Goal: Information Seeking & Learning: Learn about a topic

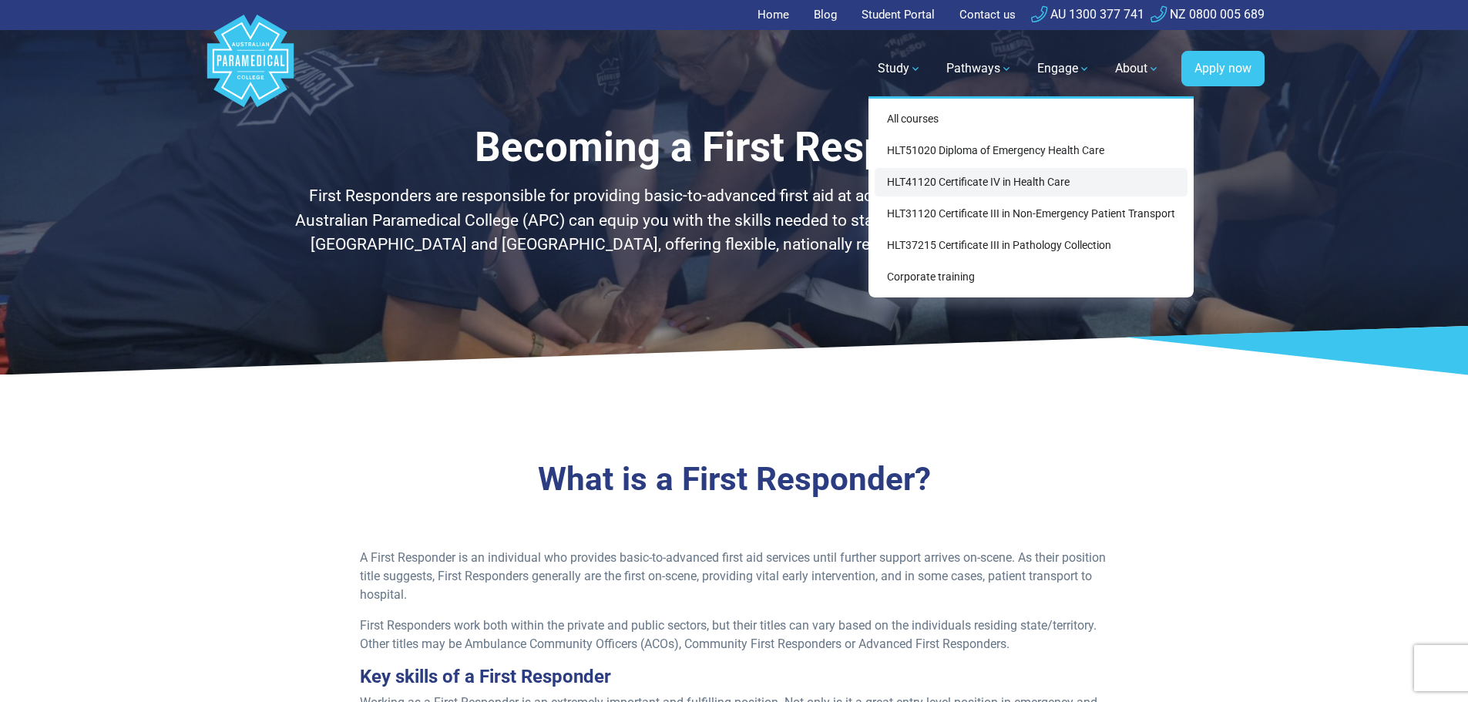
click at [927, 180] on link "HLT41120 Certificate IV in Health Care" at bounding box center [1031, 182] width 313 height 29
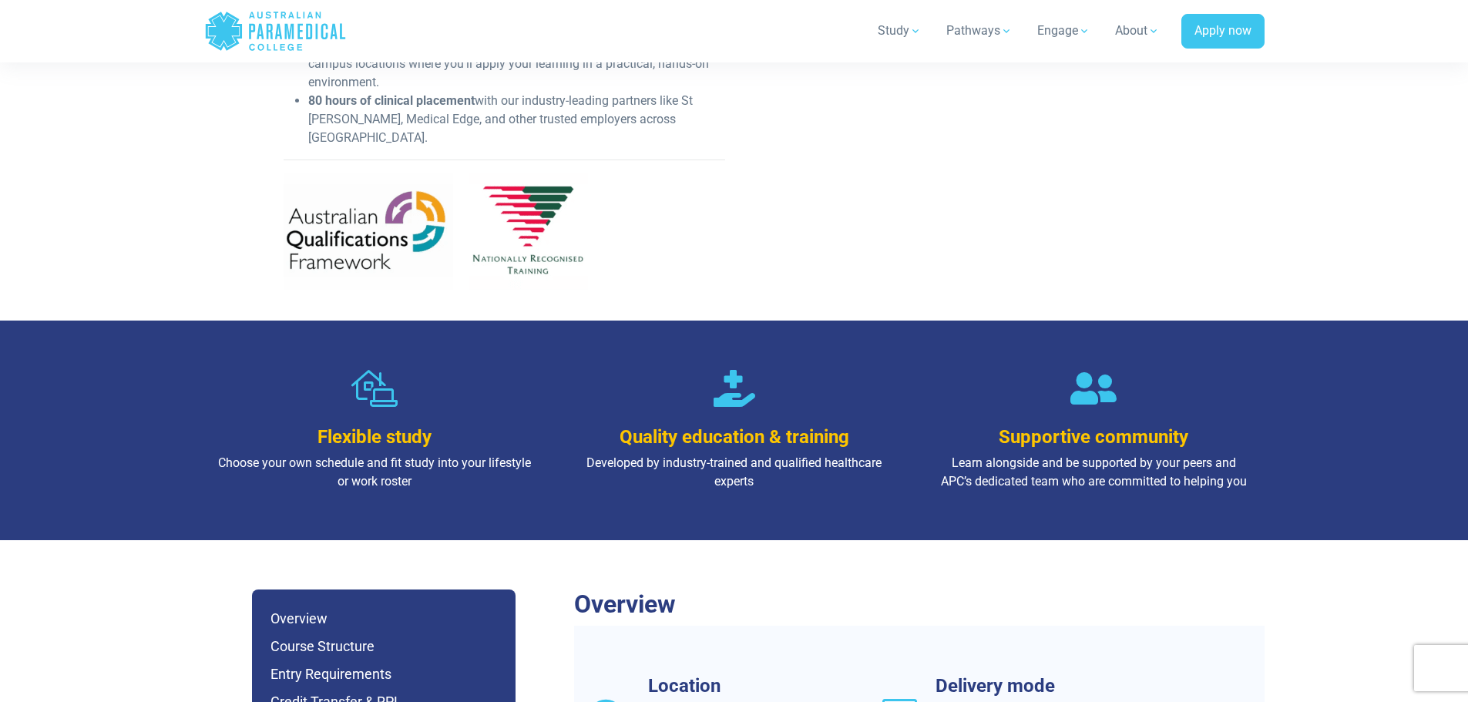
scroll to position [925, 0]
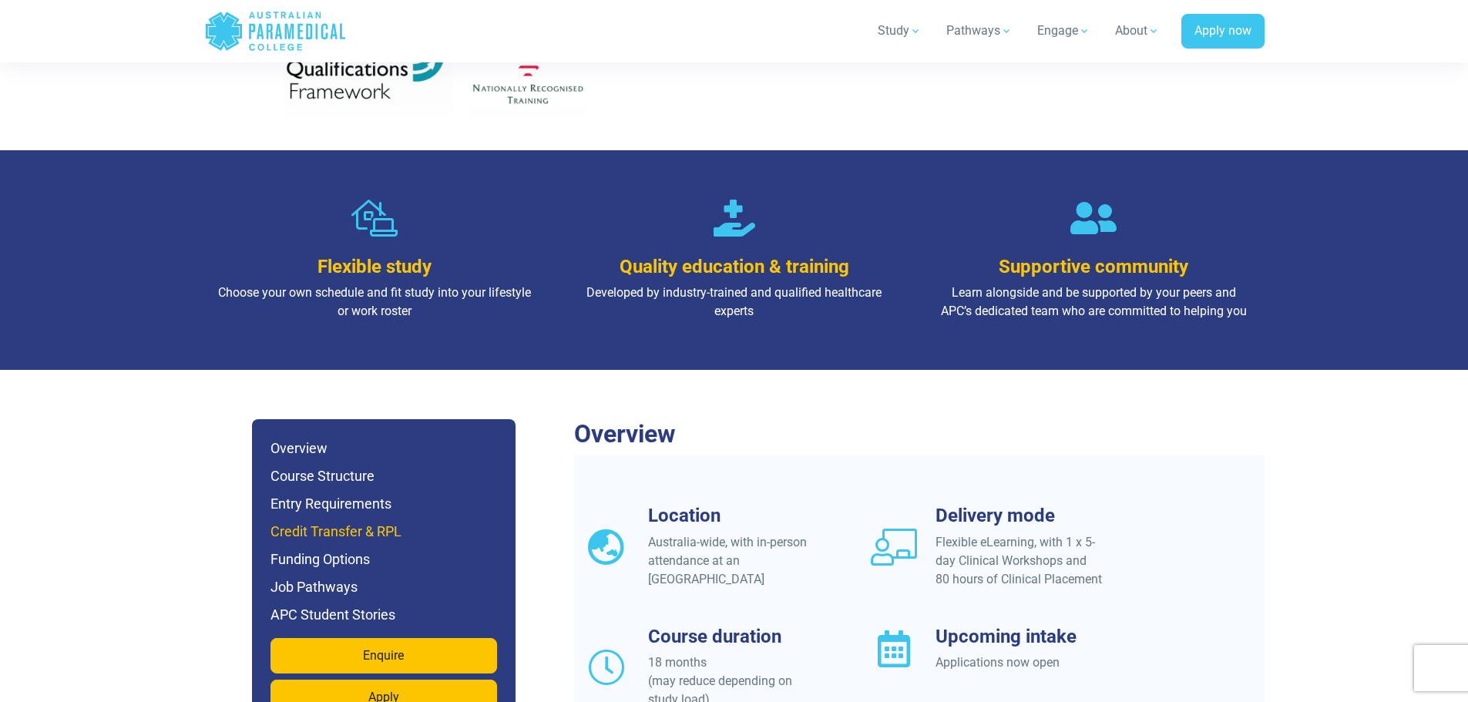
click at [368, 521] on h6 "Credit Transfer & RPL" at bounding box center [384, 532] width 227 height 22
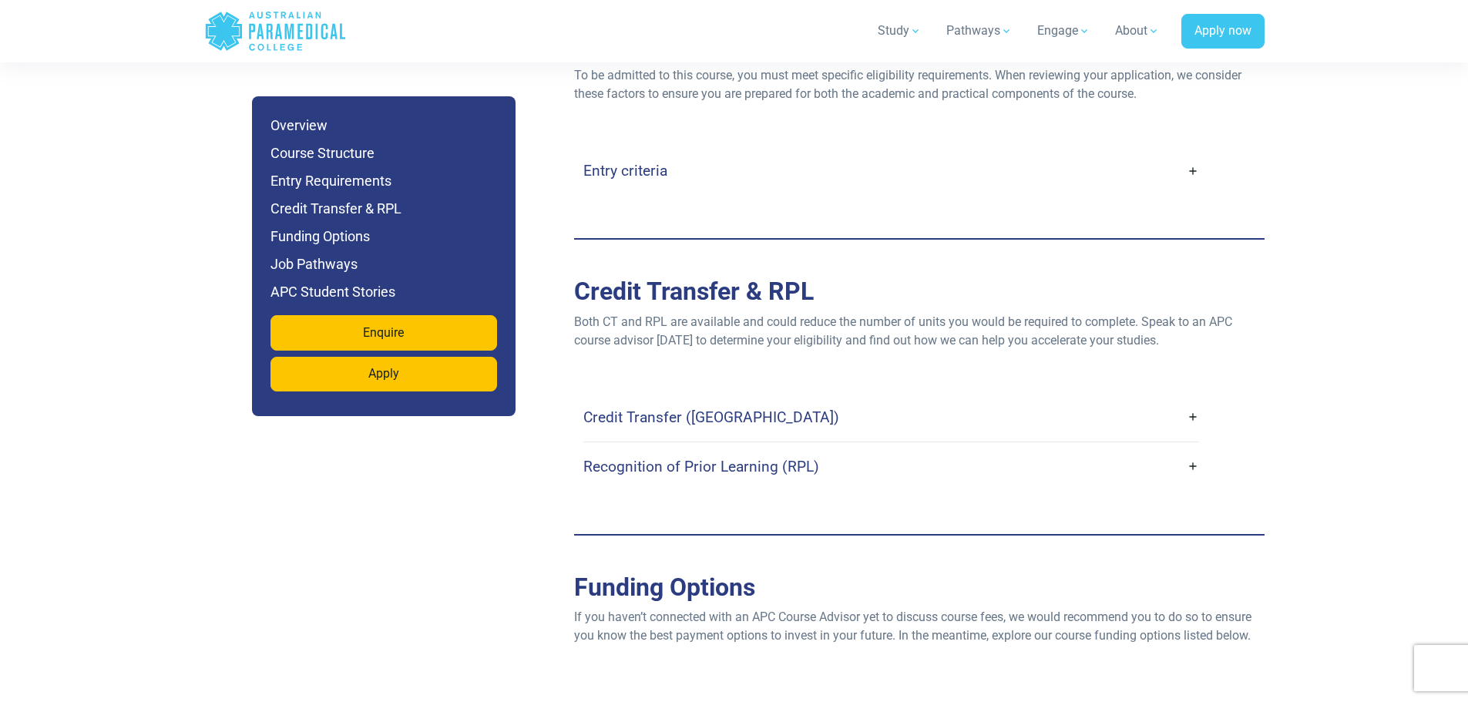
scroll to position [3407, 0]
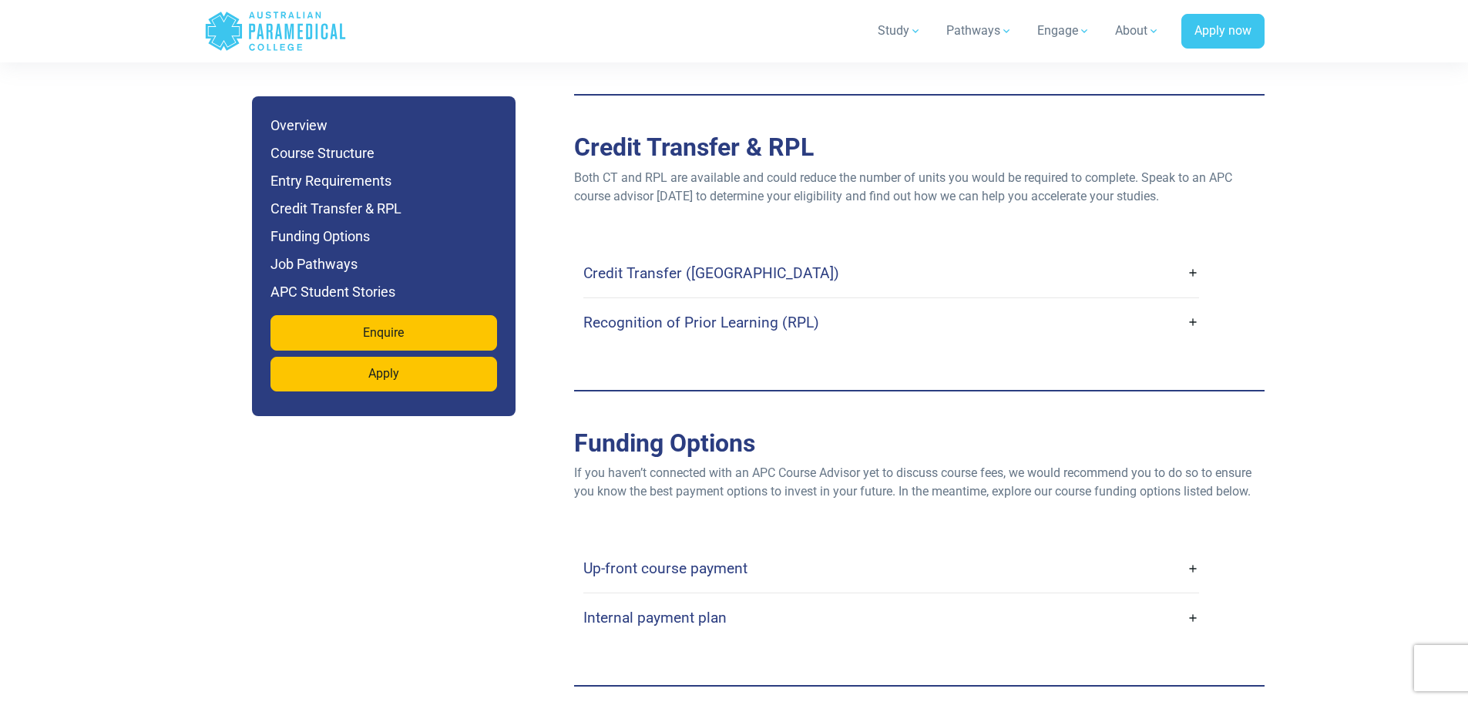
click at [646, 264] on h4 "Credit Transfer ([GEOGRAPHIC_DATA])" at bounding box center [711, 273] width 256 height 18
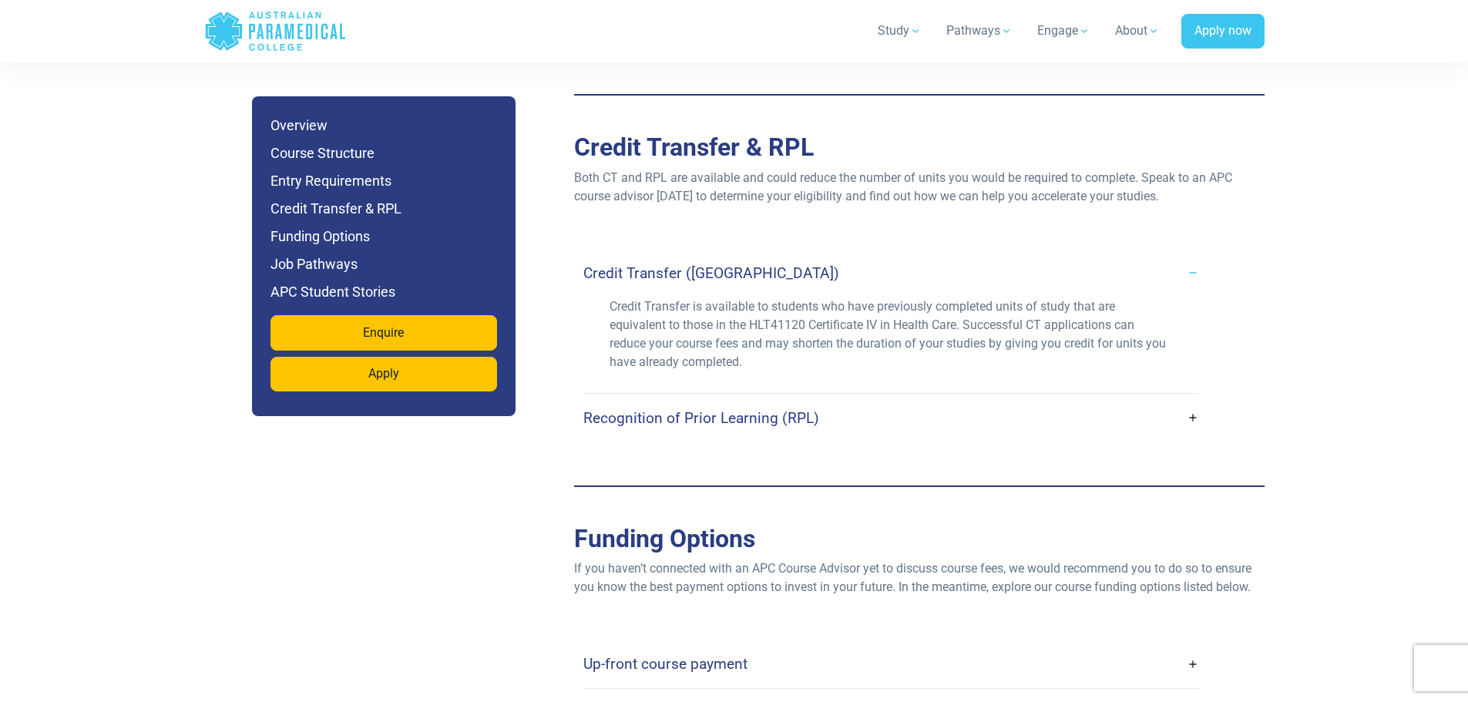
click at [612, 409] on h4 "Recognition of Prior Learning (RPL)" at bounding box center [701, 418] width 236 height 18
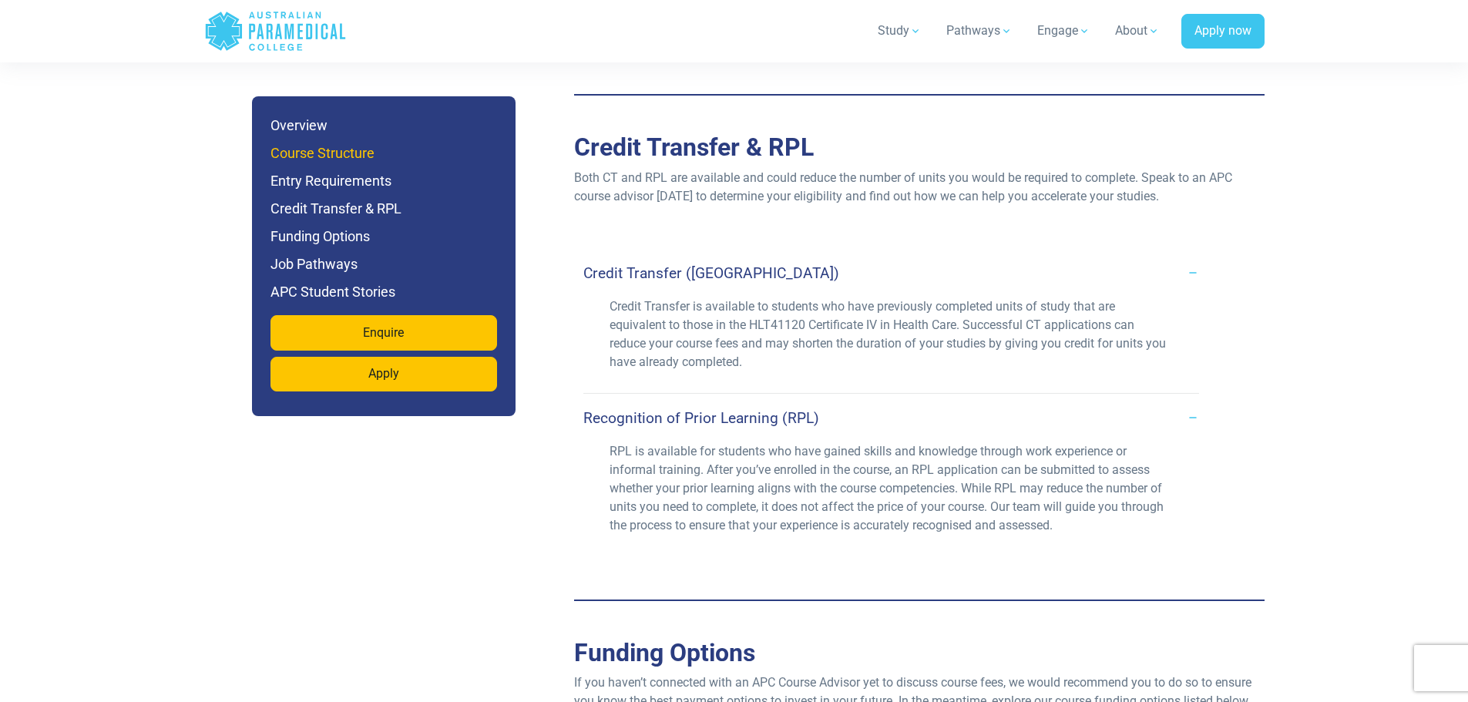
click at [354, 152] on h6 "Course Structure" at bounding box center [384, 154] width 227 height 22
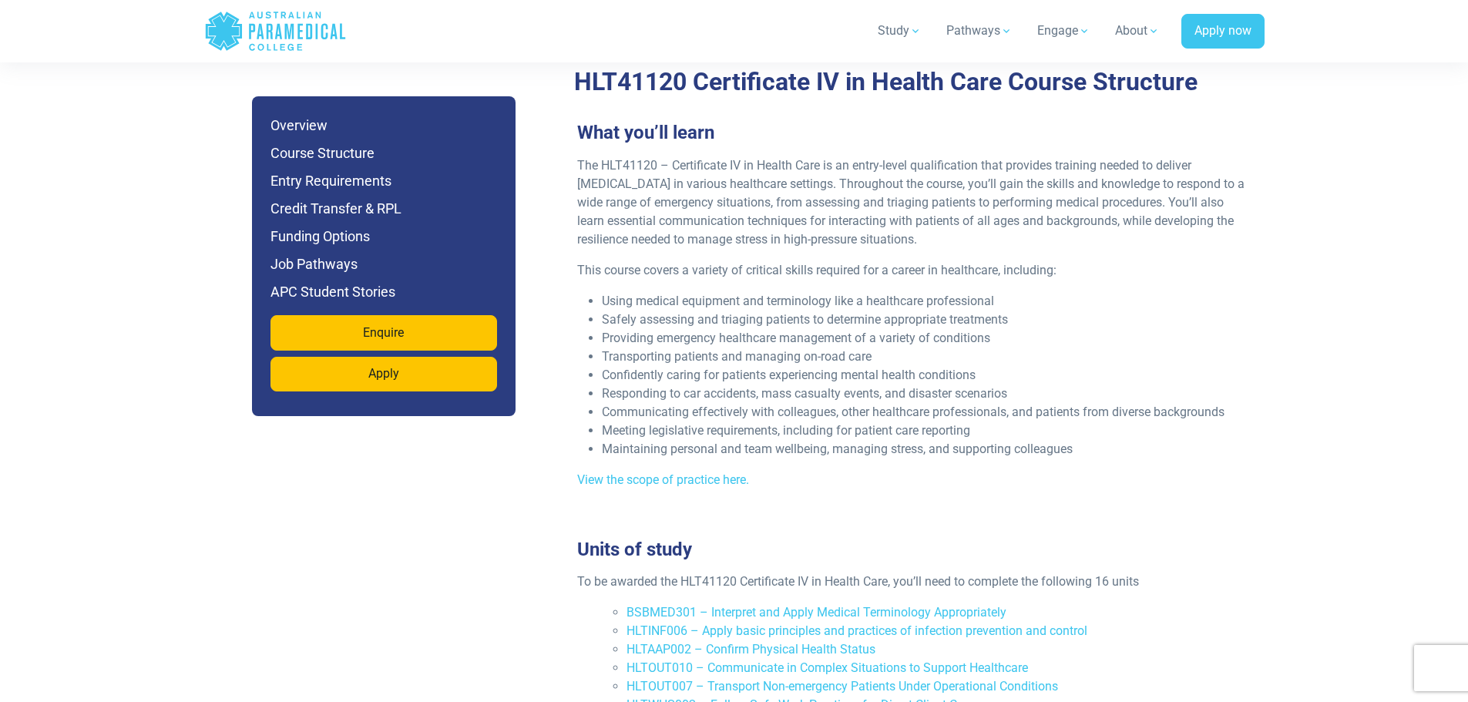
scroll to position [2079, 0]
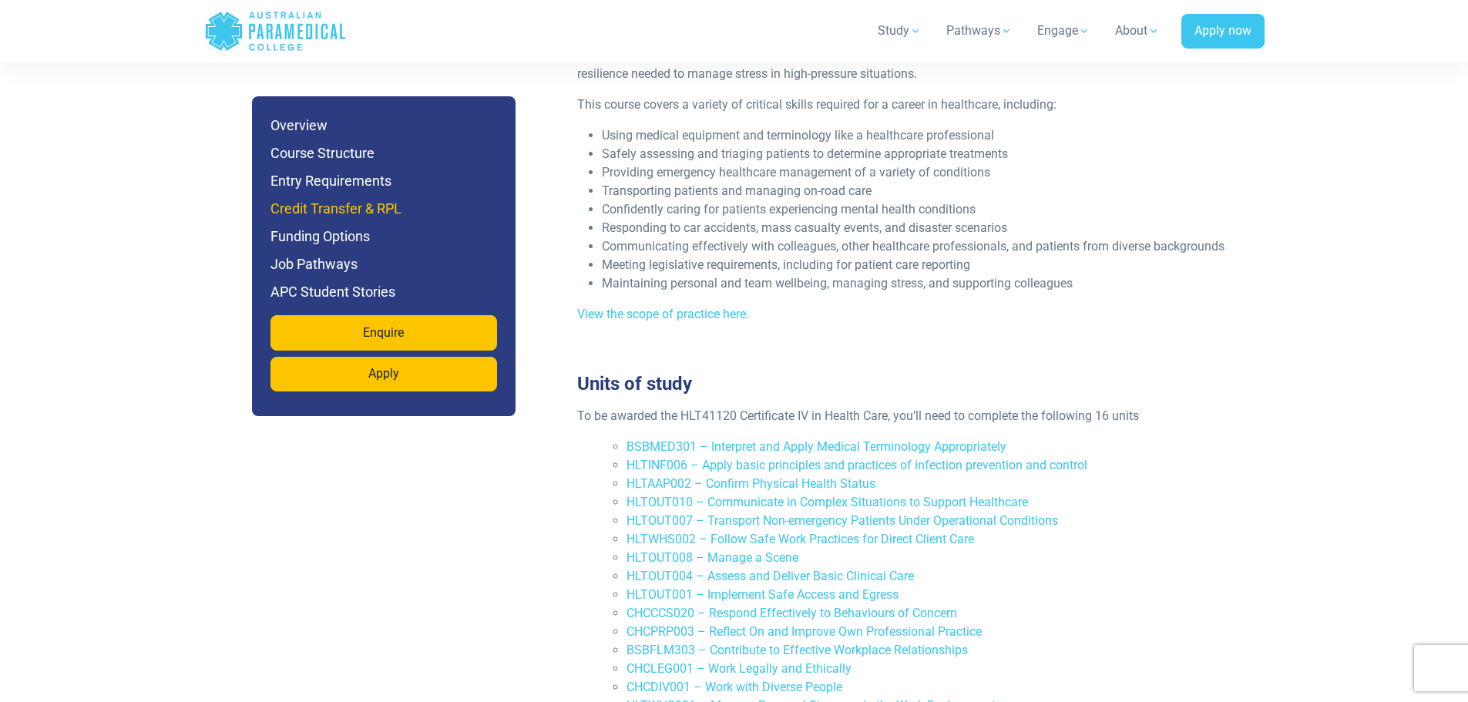
click at [378, 203] on h6 "Credit Transfer & RPL" at bounding box center [384, 209] width 227 height 22
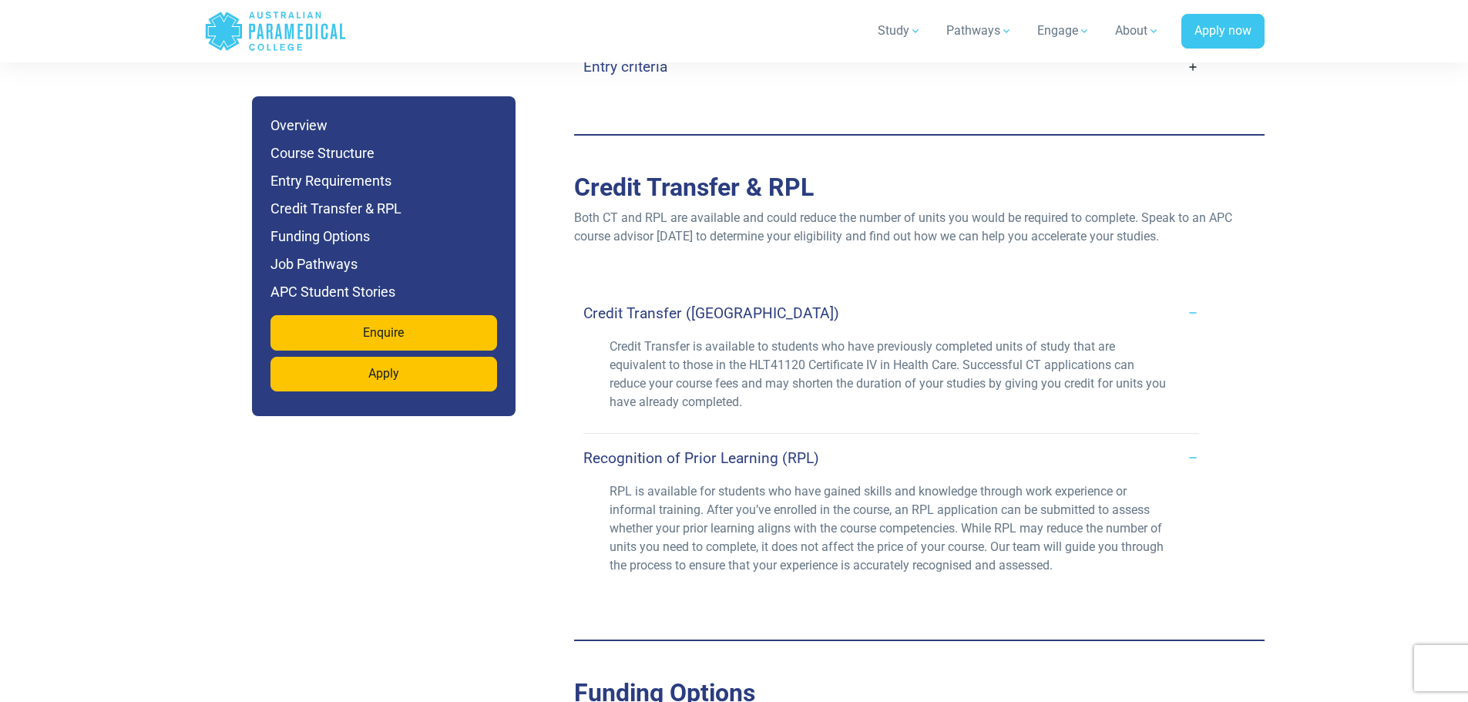
scroll to position [3407, 0]
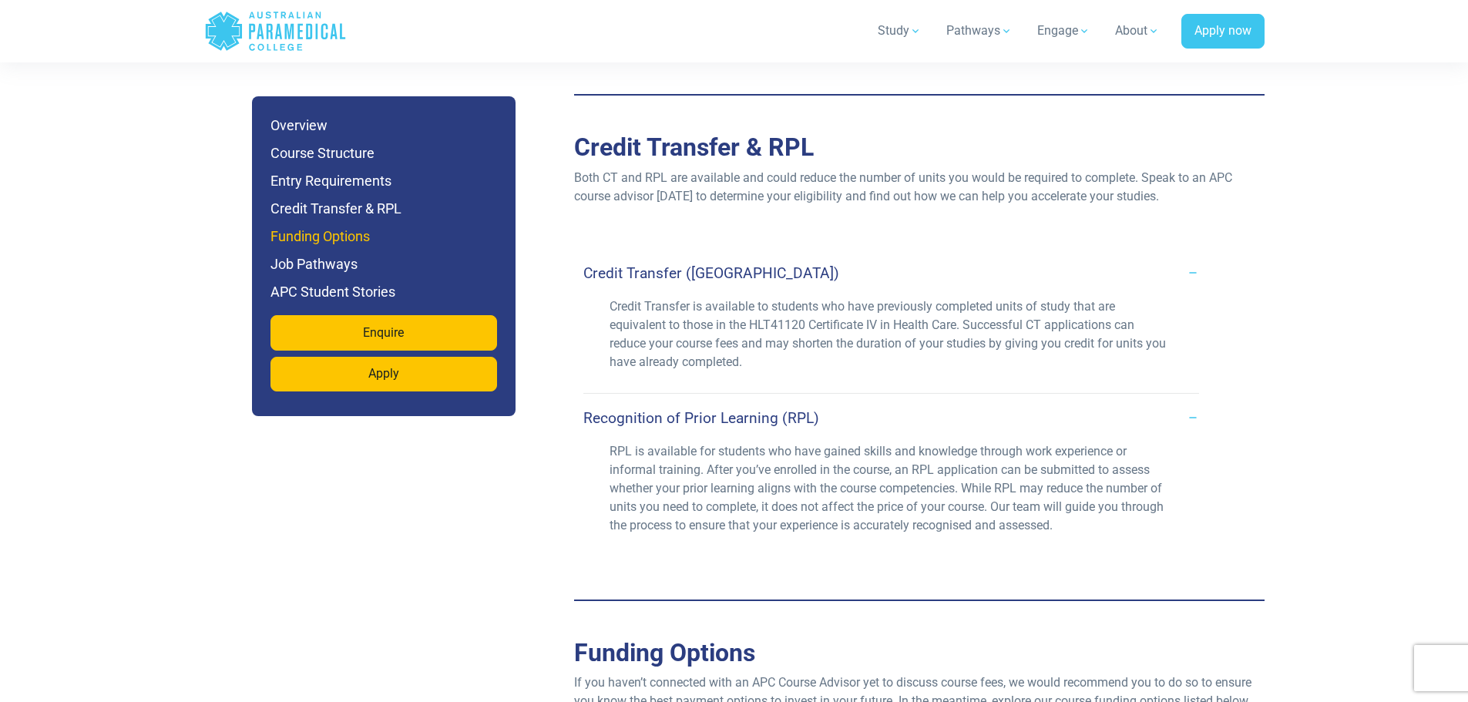
click at [338, 238] on h6 "Funding Options" at bounding box center [384, 237] width 227 height 22
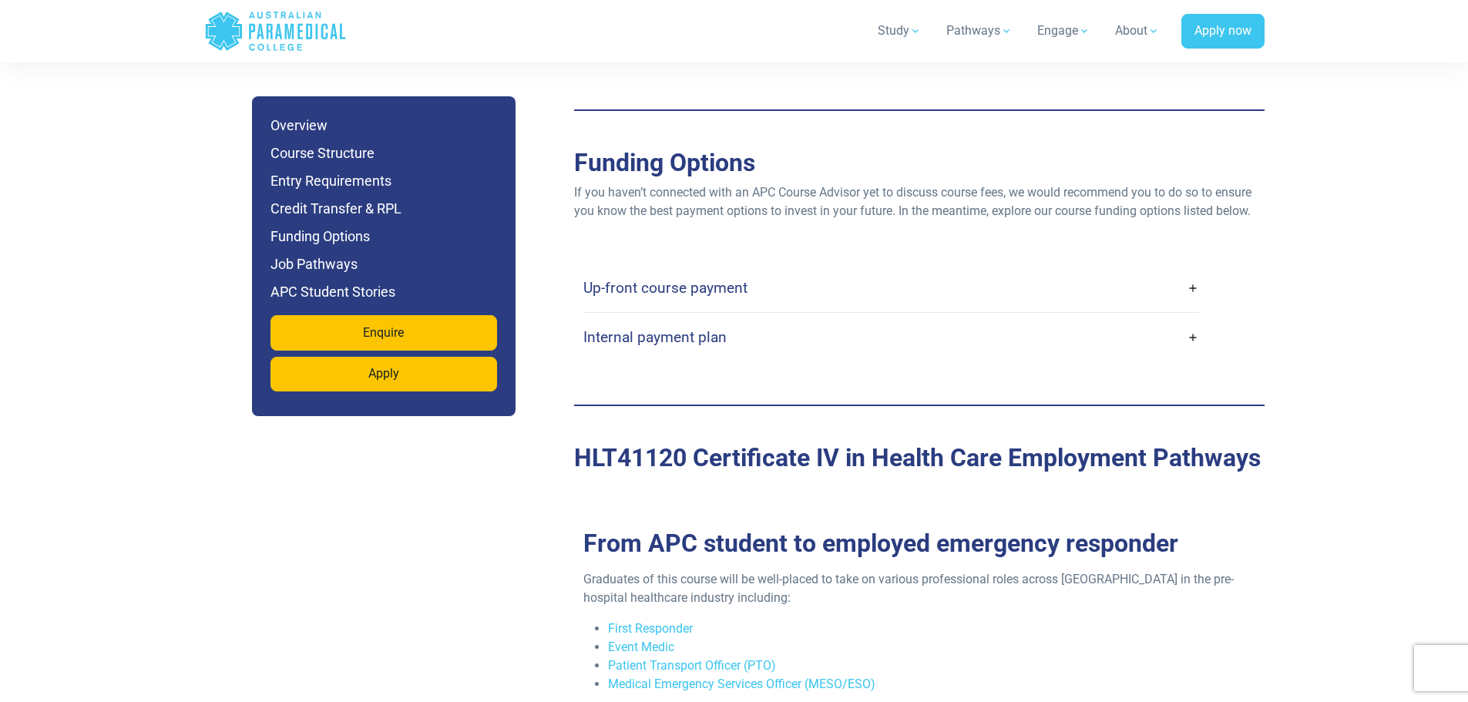
scroll to position [3913, 0]
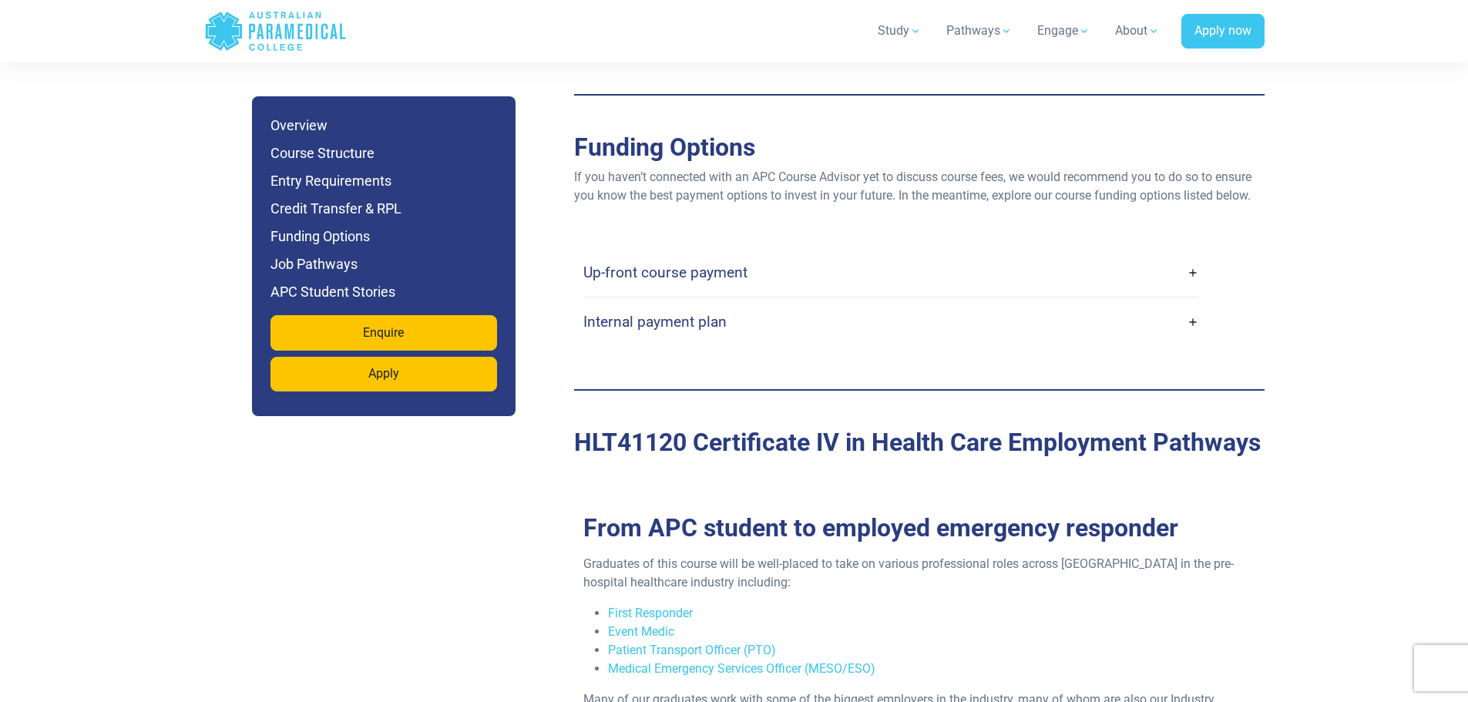
click at [692, 264] on h4 "Up-front course payment" at bounding box center [665, 273] width 164 height 18
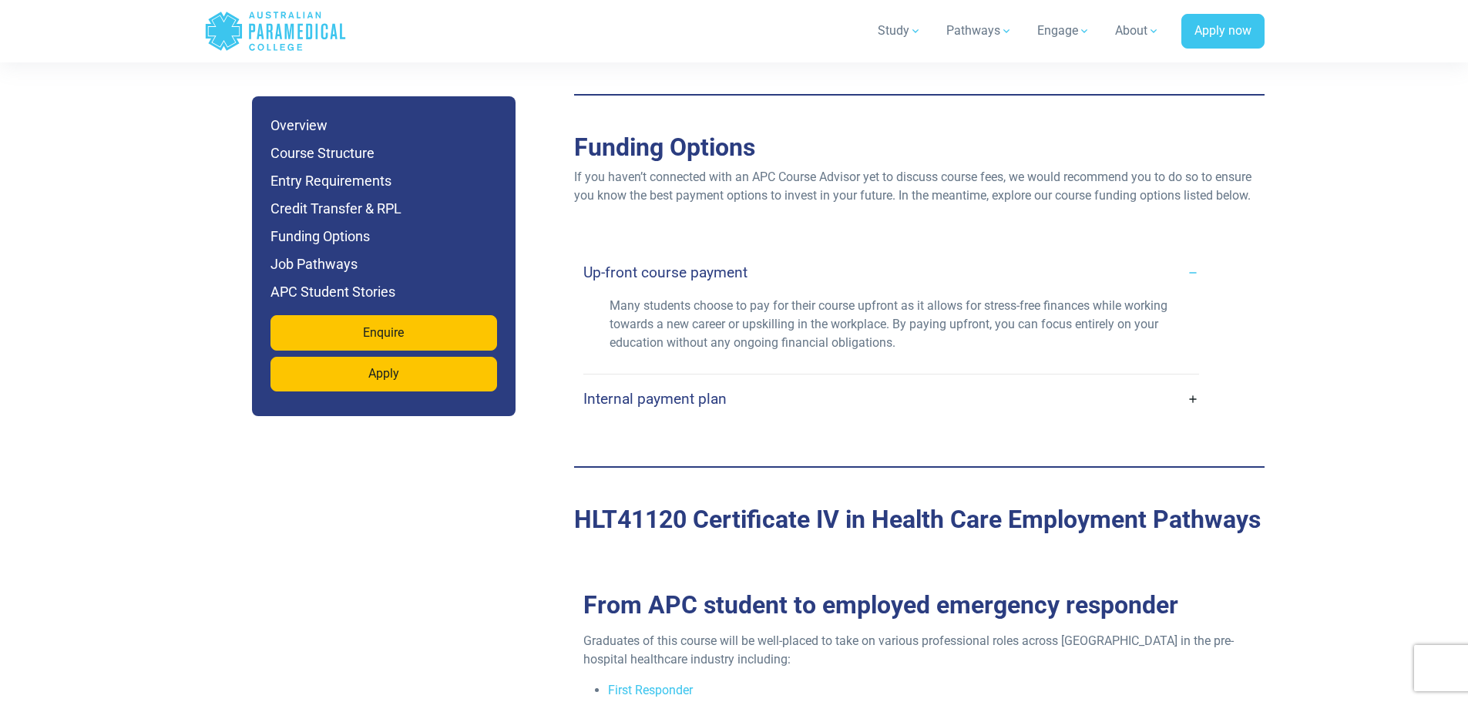
click at [704, 390] on h4 "Internal payment plan" at bounding box center [654, 399] width 143 height 18
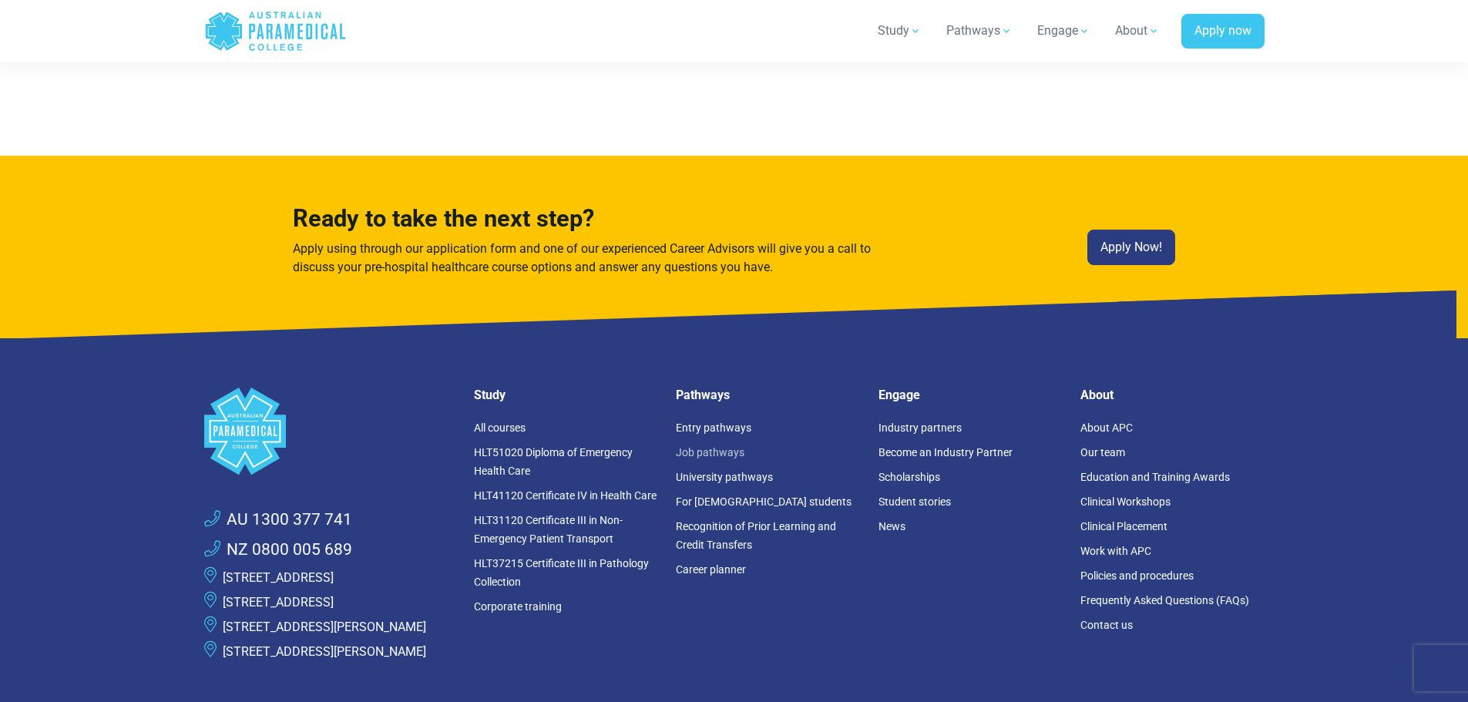
scroll to position [8537, 0]
